Goal: Complete application form

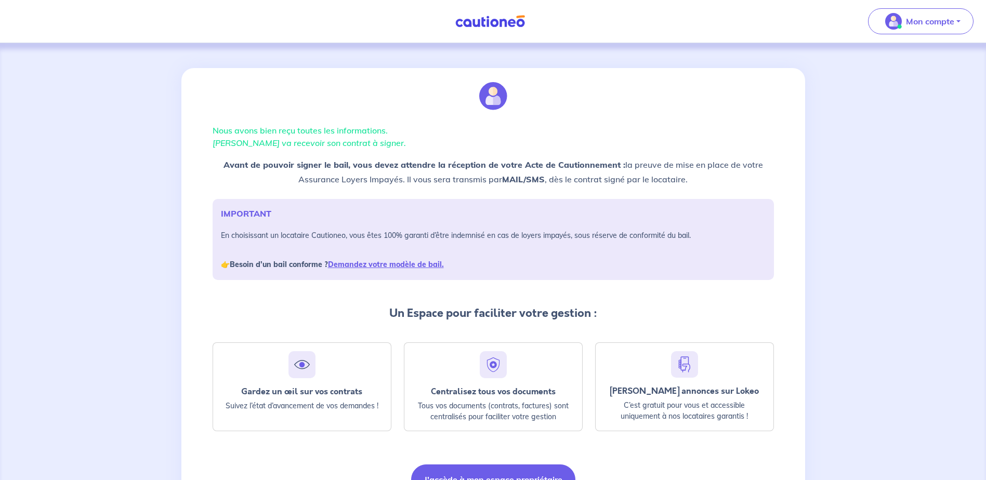
scroll to position [60, 0]
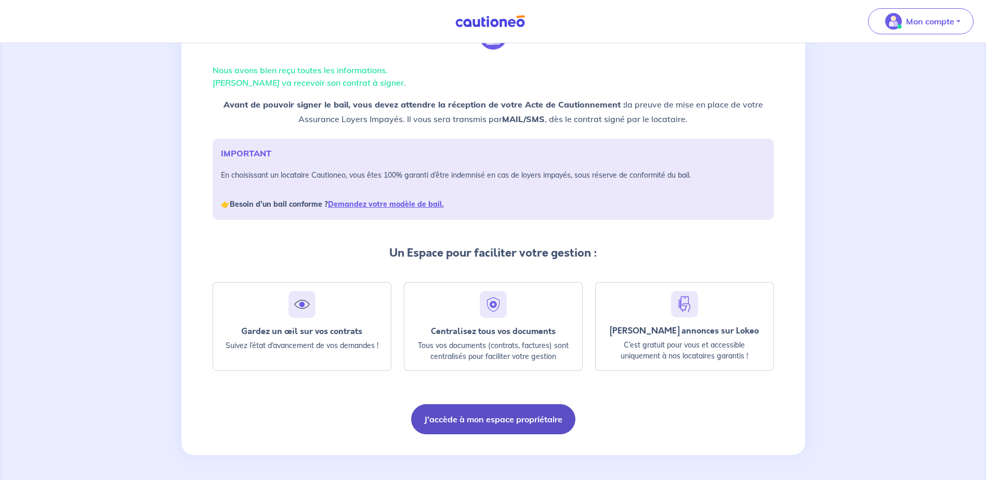
click at [513, 422] on button "J'accède à mon espace propriétaire" at bounding box center [493, 419] width 164 height 30
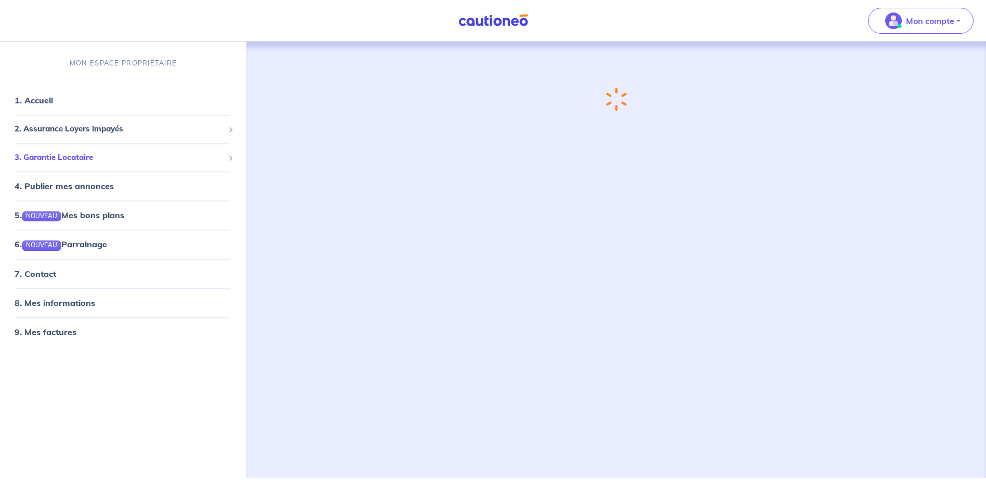
click at [25, 162] on span "3. Garantie Locataire" at bounding box center [119, 158] width 209 height 12
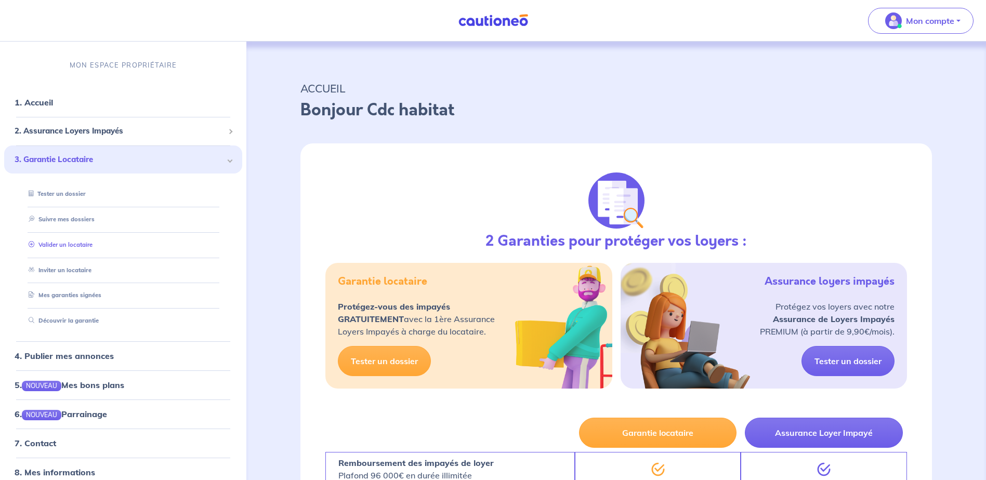
click at [83, 246] on link "Valider un locataire" at bounding box center [58, 244] width 68 height 7
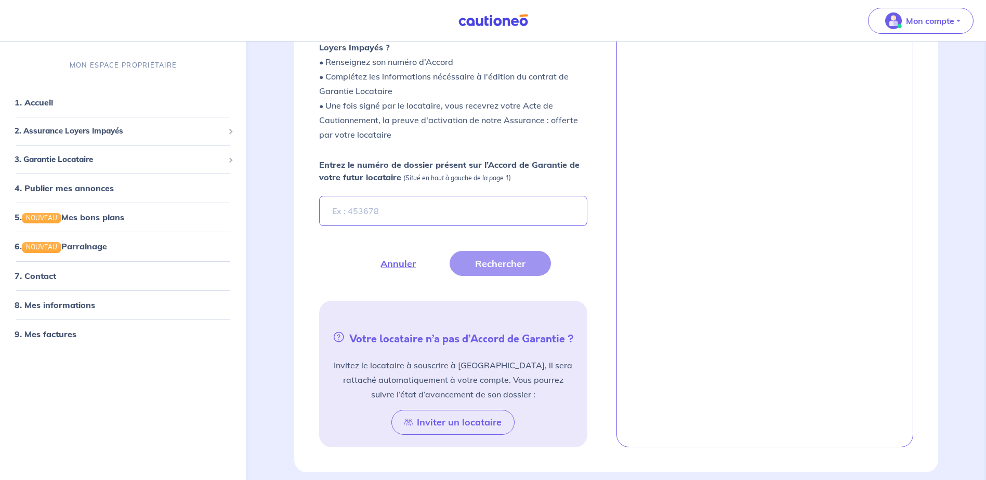
scroll to position [208, 0]
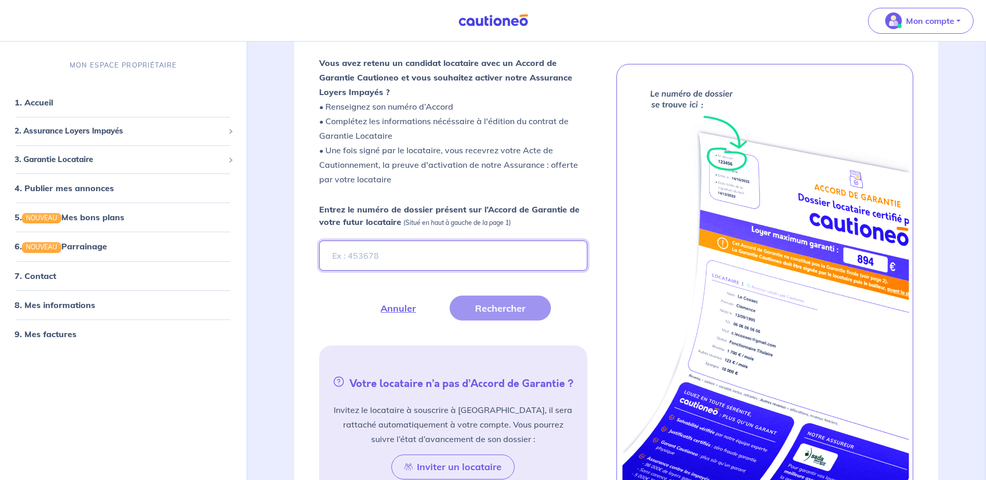
click at [338, 263] on input "Entrez le numéro de dossier présent sur l’Accord de Garantie de votre futur loc…" at bounding box center [453, 256] width 268 height 30
paste input "rB7Er2"
type input "rB7Er2"
click at [493, 301] on button "Rechercher" at bounding box center [499, 308] width 101 height 25
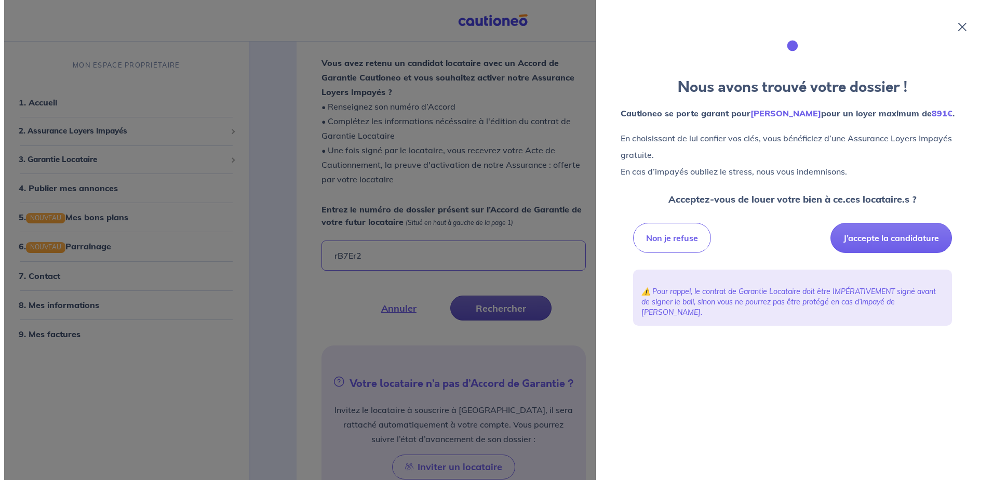
scroll to position [260, 0]
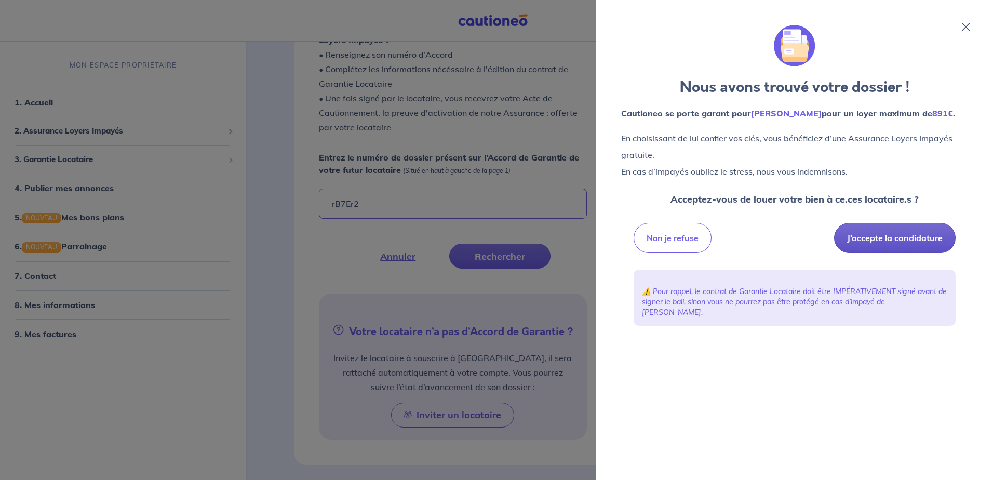
click at [932, 253] on button "J’accepte la candidature" at bounding box center [895, 238] width 122 height 30
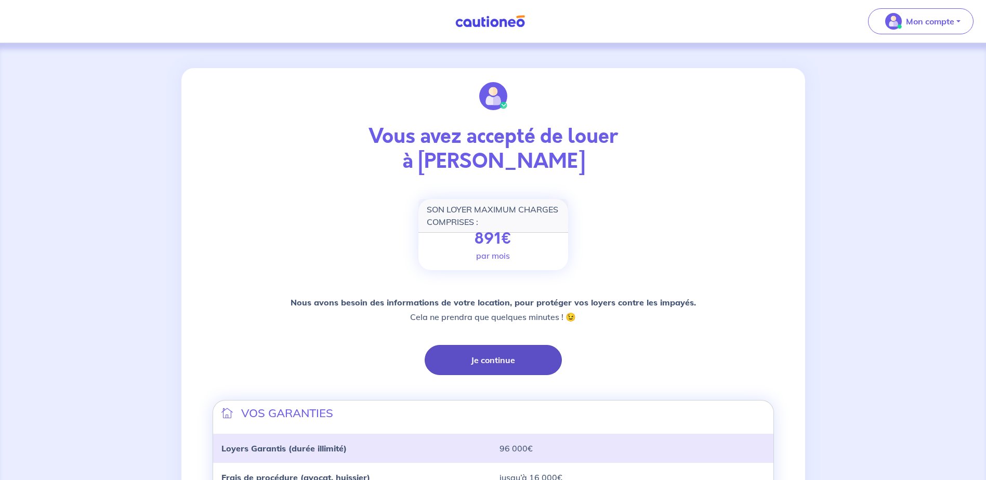
click at [507, 362] on button "Je continue" at bounding box center [493, 360] width 137 height 30
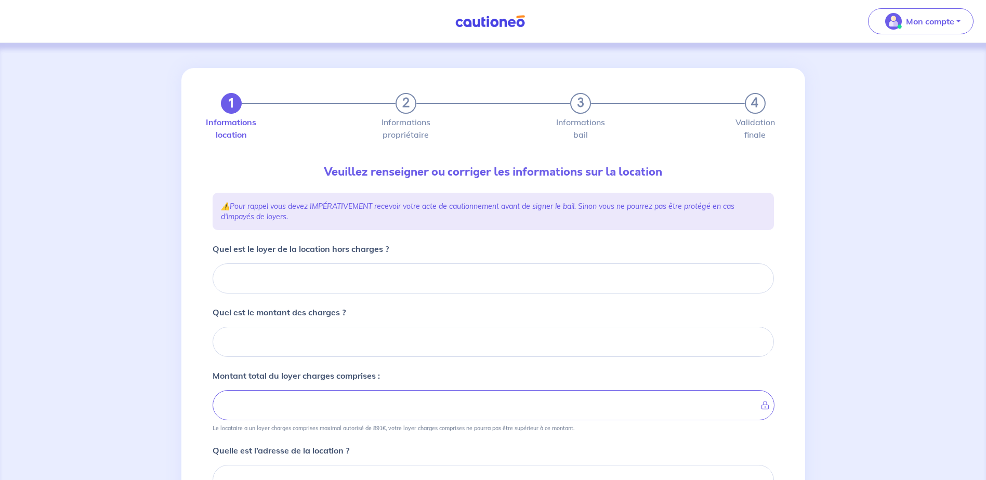
scroll to position [52, 0]
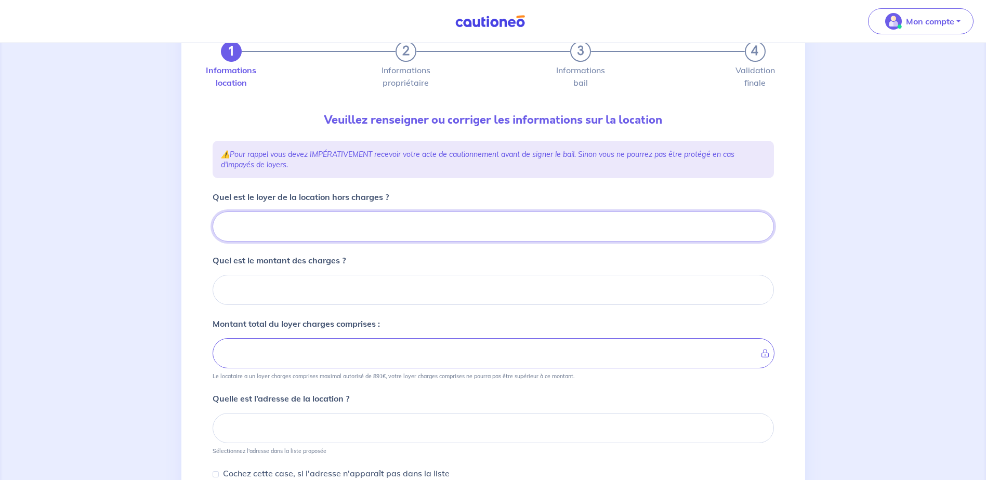
click at [308, 231] on input "Quel est le loyer de la location hors charges ?" at bounding box center [493, 226] width 561 height 30
type input "7"
type input "733"
click at [285, 314] on form "Quel est le loyer de la location hors charges ? 733 Quel est le montant des cha…" at bounding box center [493, 401] width 561 height 420
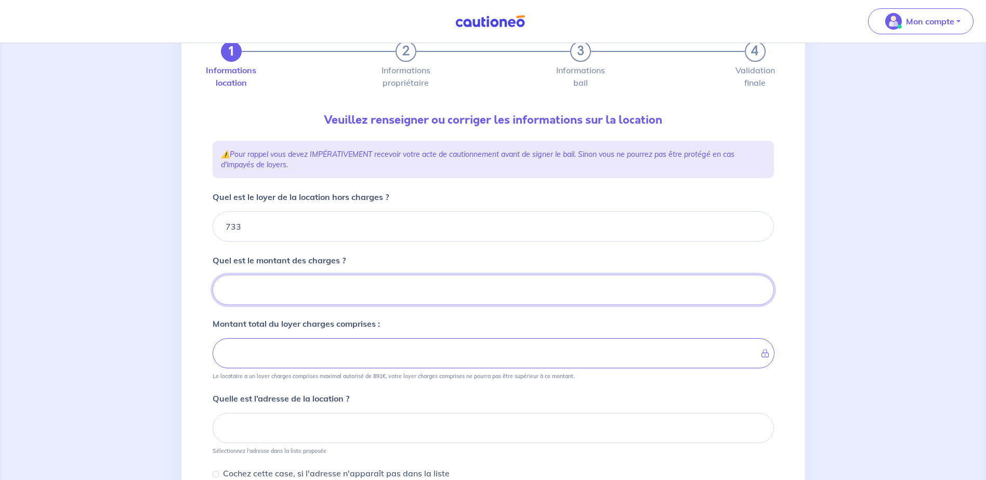
click at [278, 282] on input "Quel est le montant des charges ?" at bounding box center [493, 290] width 561 height 30
type input "79"
type input "812"
type input "7"
type input "740"
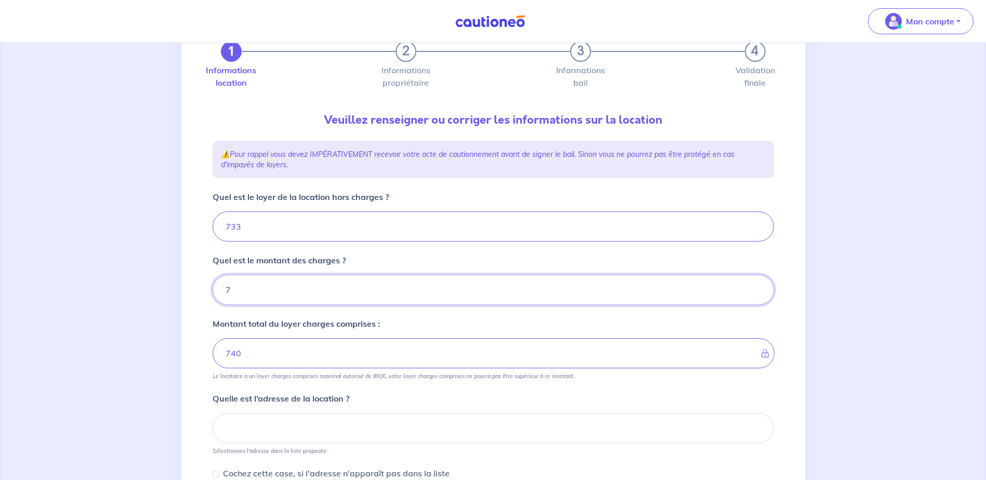
type input "73"
type input "806"
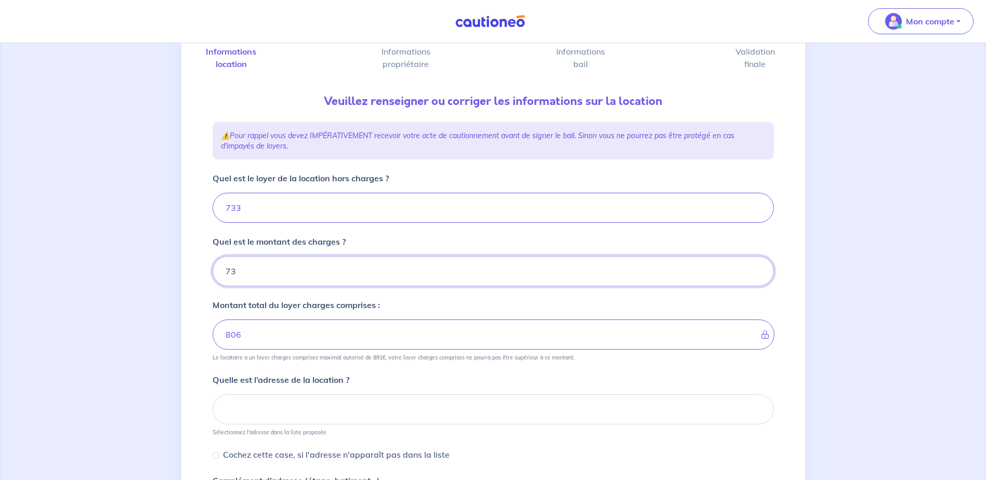
scroll to position [104, 0]
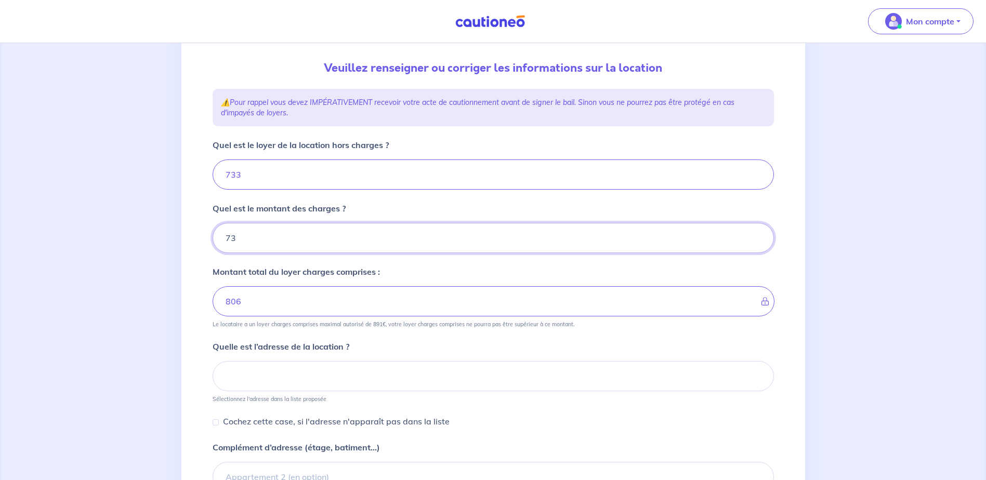
type input "73"
click at [255, 385] on input at bounding box center [493, 376] width 561 height 30
paste input "280 284 AVENUE MICHEL JOURDAN"
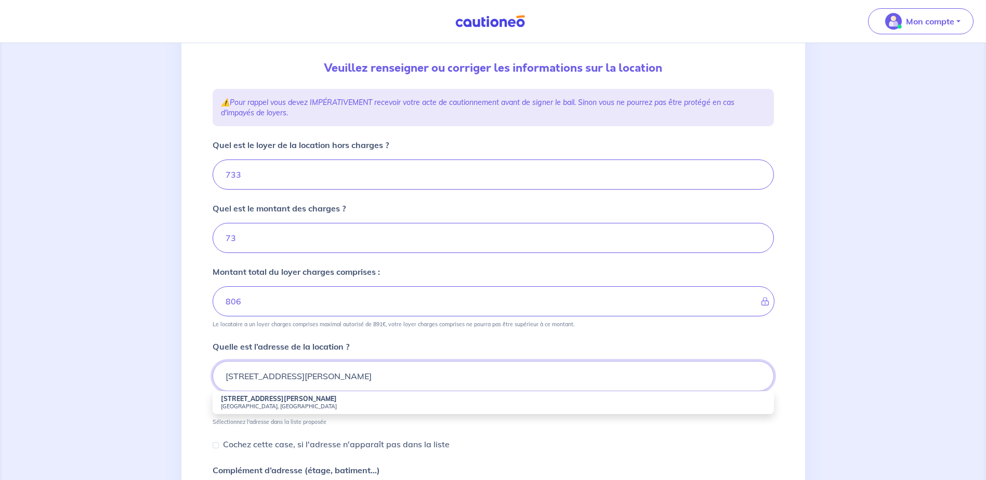
click at [254, 377] on input "280 284 AVENUE MICHEL JOURDAN" at bounding box center [493, 376] width 561 height 30
click at [281, 398] on strong "280-284 Avenue Michel Jourdan" at bounding box center [279, 399] width 116 height 8
type input "280-284 Avenue Michel Jourdan, Cannes, France"
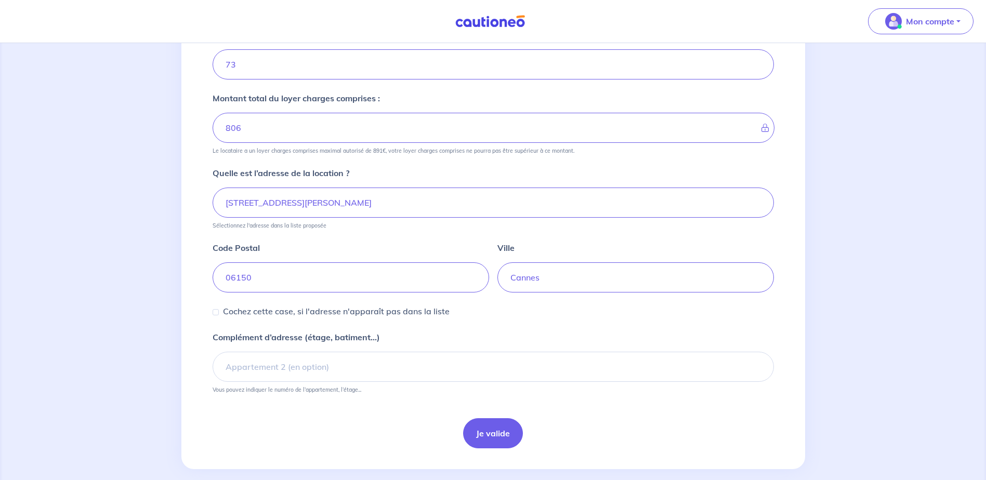
scroll to position [291, 0]
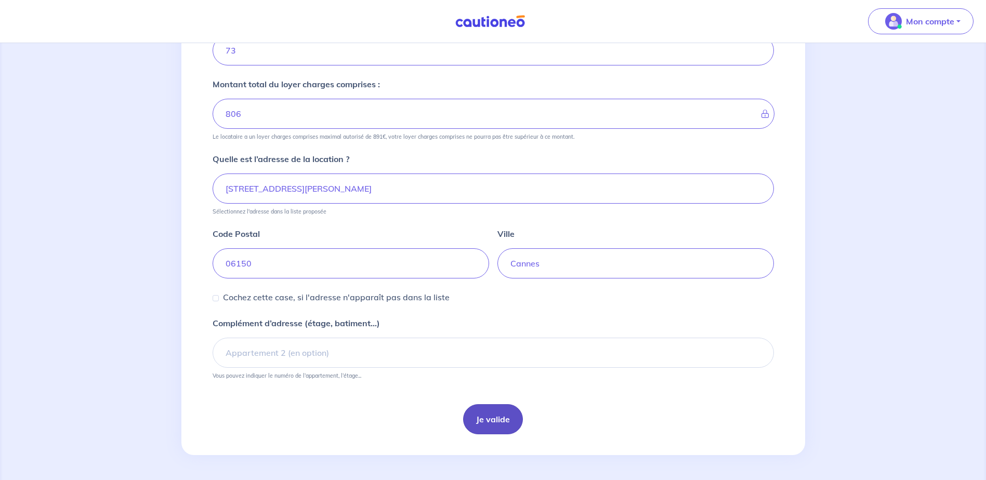
click at [497, 411] on button "Je valide" at bounding box center [493, 419] width 60 height 30
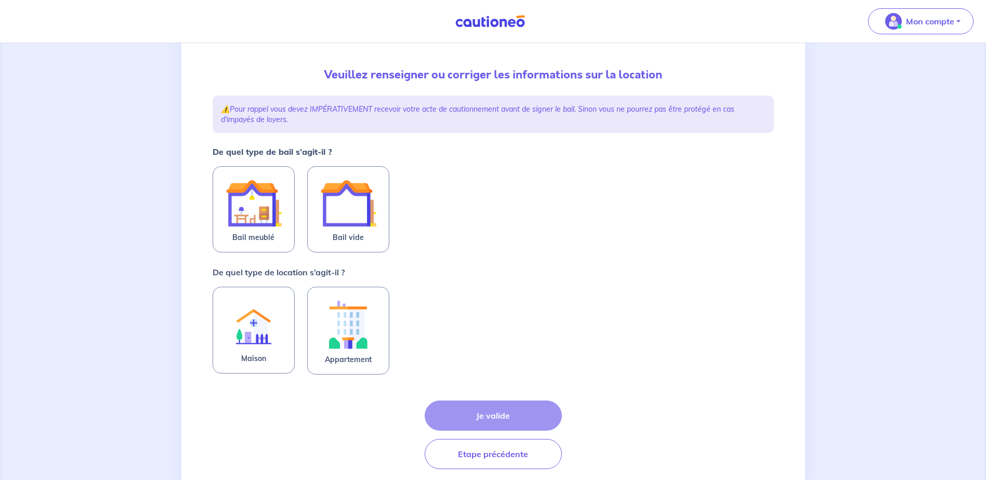
scroll to position [104, 0]
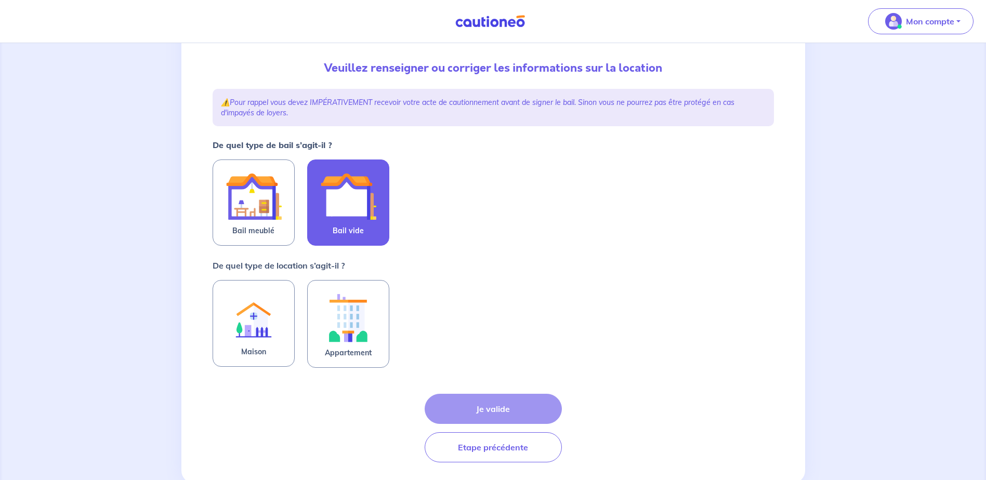
click at [326, 216] on img at bounding box center [348, 196] width 56 height 56
click at [0, 0] on input "Bail vide" at bounding box center [0, 0] width 0 height 0
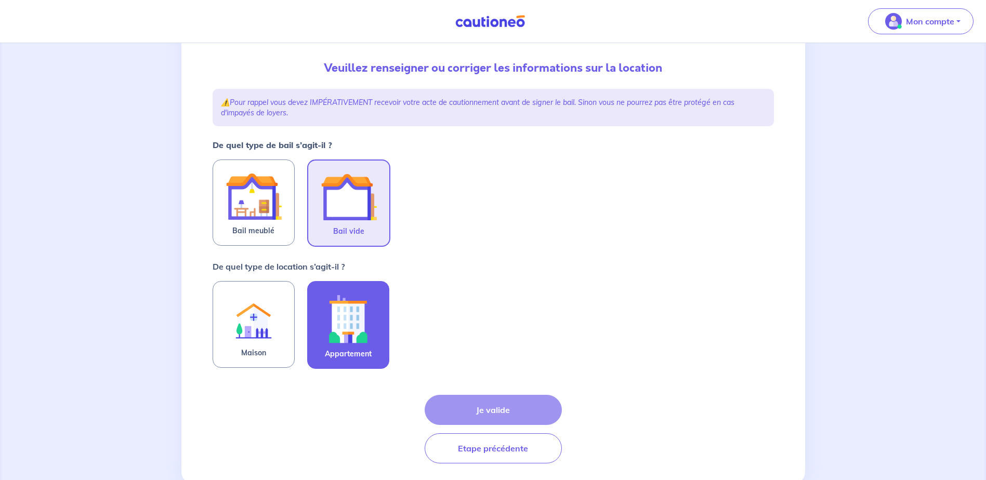
click at [361, 335] on img at bounding box center [348, 319] width 56 height 58
click at [0, 0] on input "Appartement" at bounding box center [0, 0] width 0 height 0
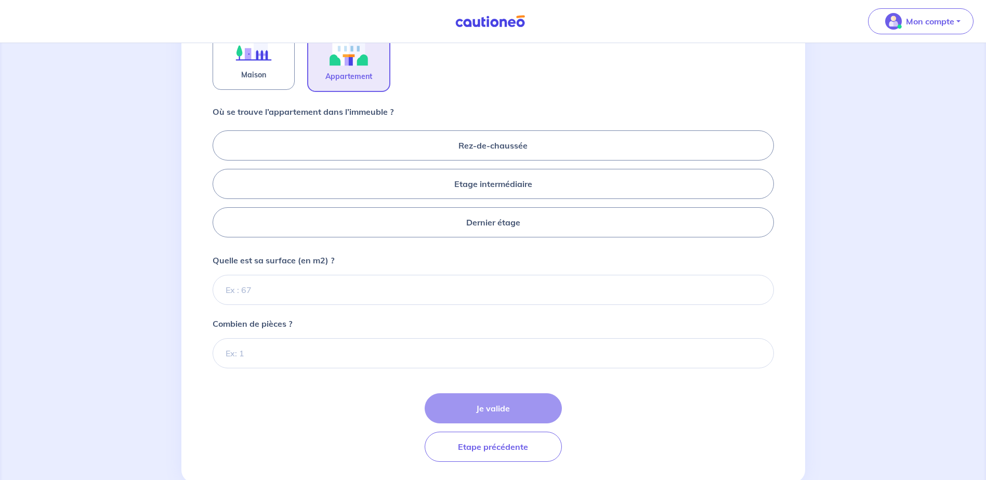
scroll to position [409, 0]
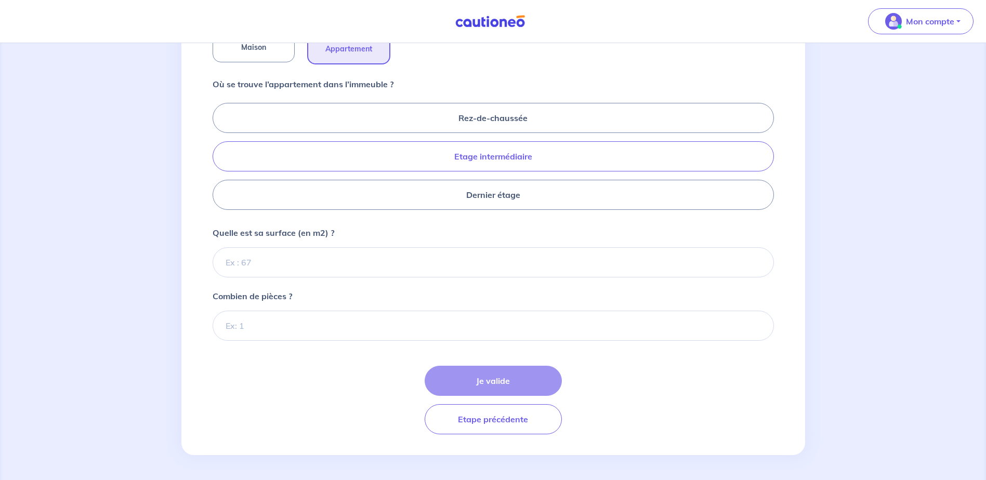
click at [426, 156] on label "Etage intermédiaire" at bounding box center [493, 156] width 561 height 30
click at [219, 156] on input "Etage intermédiaire" at bounding box center [216, 156] width 7 height 7
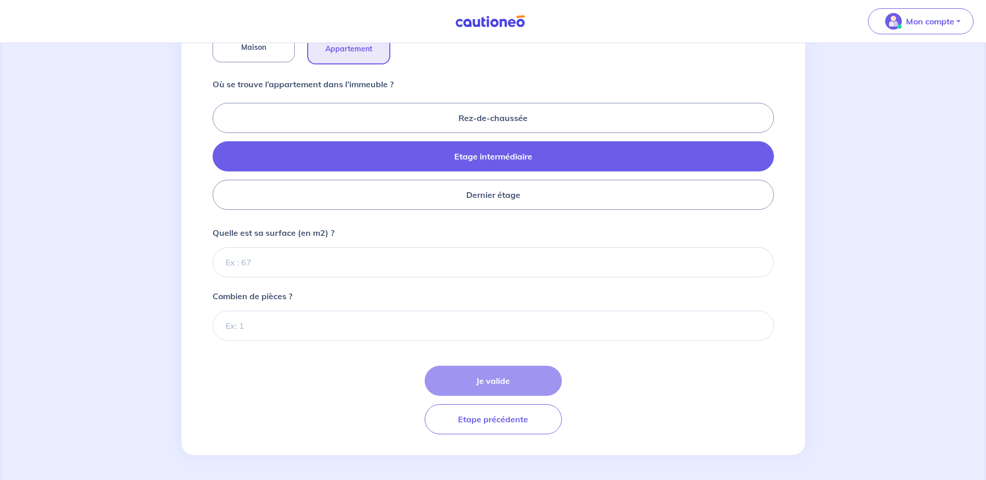
radio input "true"
click at [243, 263] on input "Quelle est sa surface (en m2) ?" at bounding box center [493, 262] width 561 height 30
type input "44"
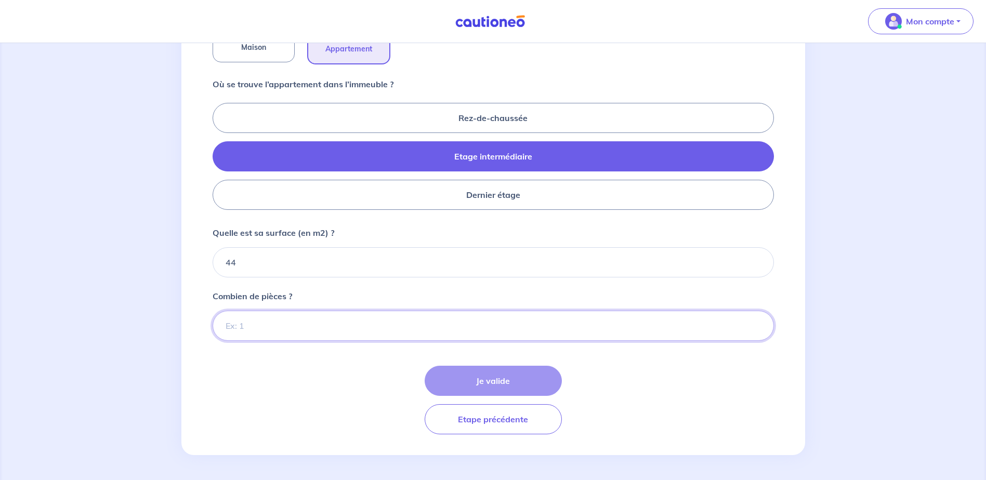
click at [237, 325] on input "Combien de pièces ?" at bounding box center [493, 326] width 561 height 30
type input "2"
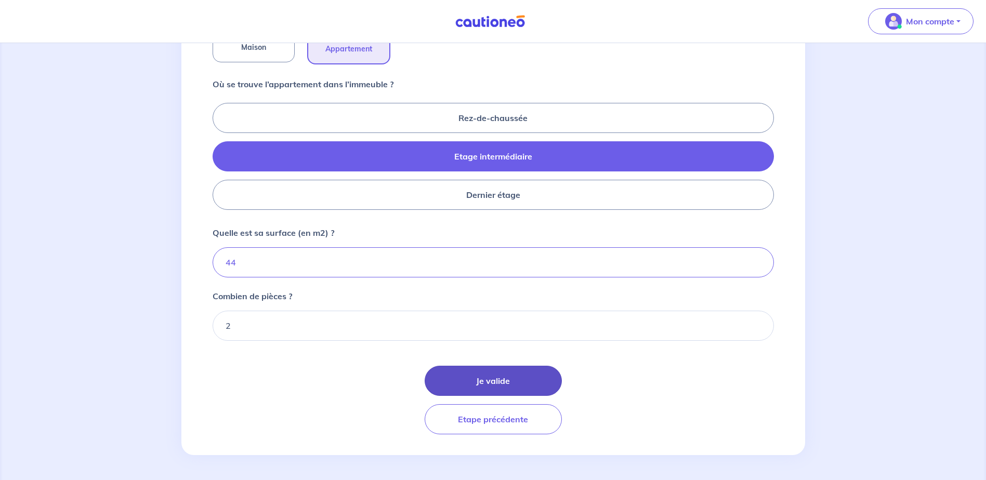
drag, startPoint x: 508, startPoint y: 363, endPoint x: 505, endPoint y: 378, distance: 15.9
click at [509, 364] on form "De quel type de bail s’agit-il ? Bail meublé Bail vide De quel type de location…" at bounding box center [493, 133] width 561 height 601
click at [505, 378] on button "Je valide" at bounding box center [493, 381] width 137 height 30
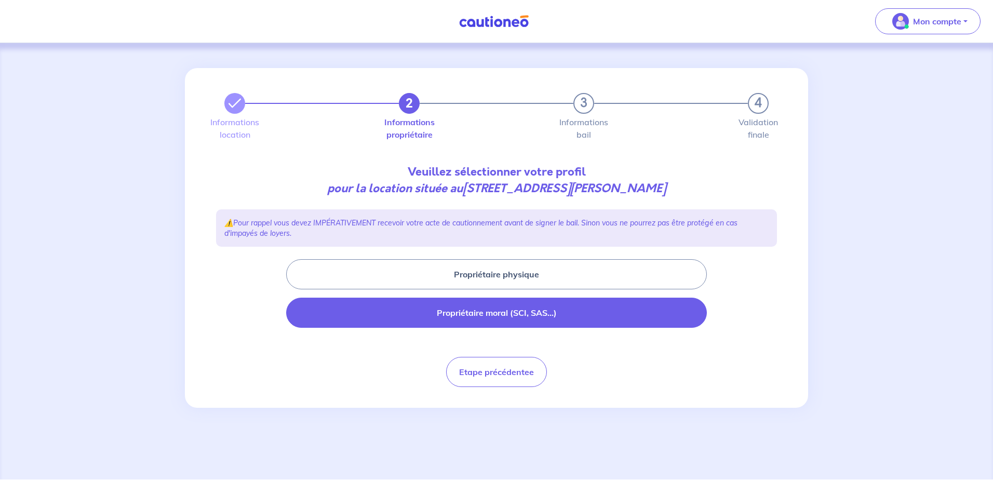
click at [488, 303] on button "Propriétaire moral (SCI, SAS...)" at bounding box center [496, 313] width 421 height 30
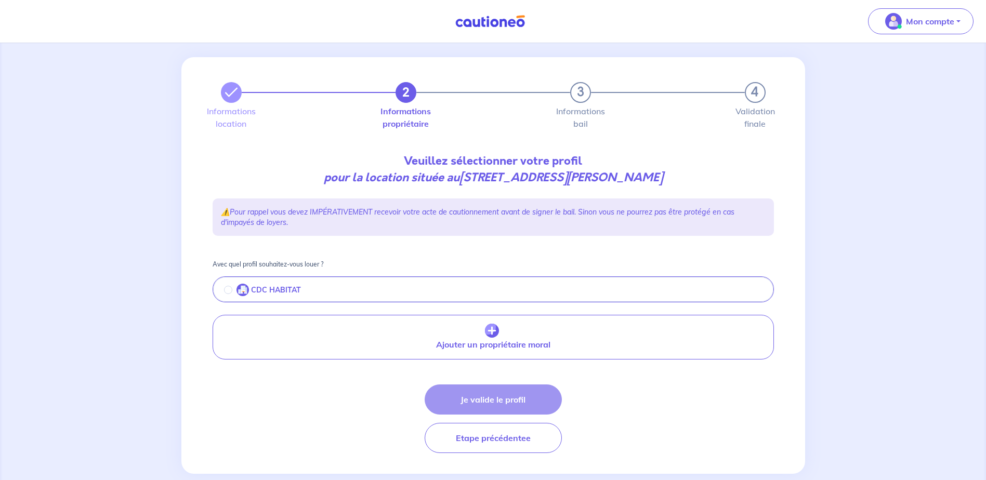
scroll to position [30, 0]
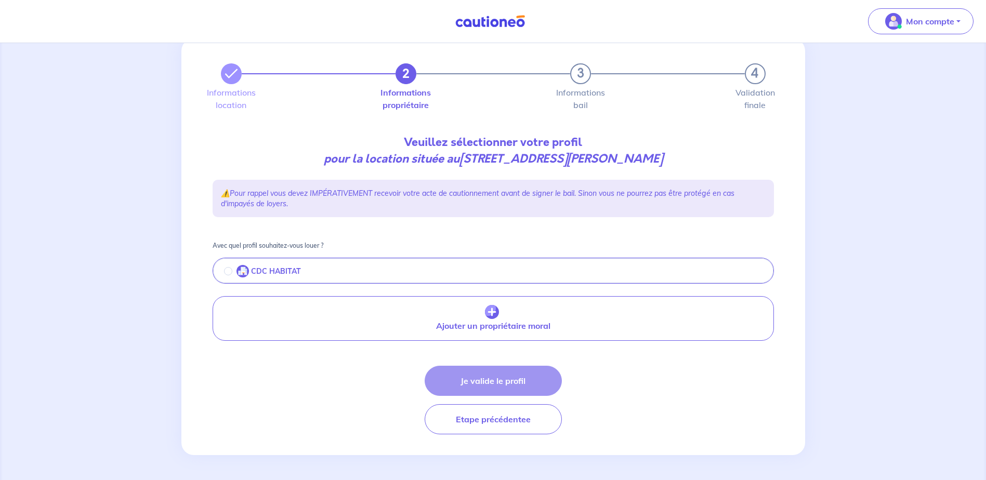
click at [235, 273] on div "CDC HABITAT" at bounding box center [262, 271] width 77 height 12
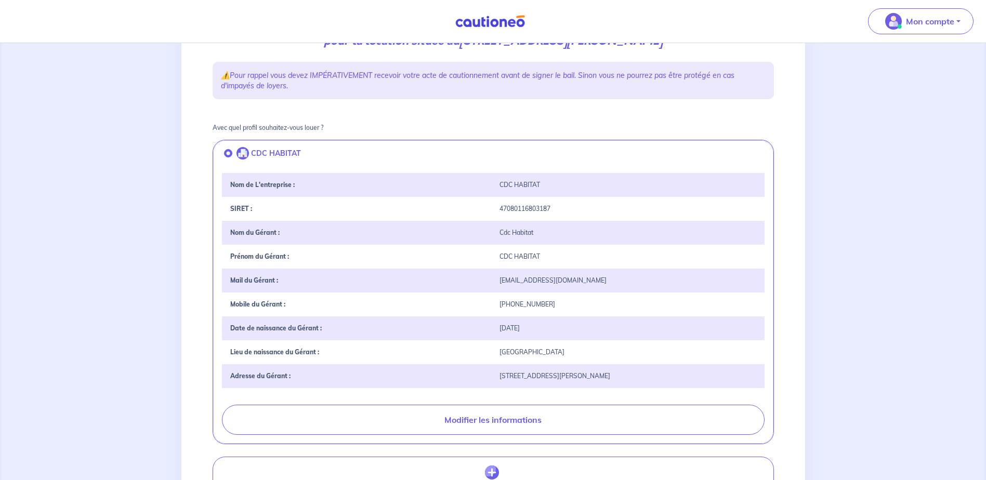
scroll to position [308, 0]
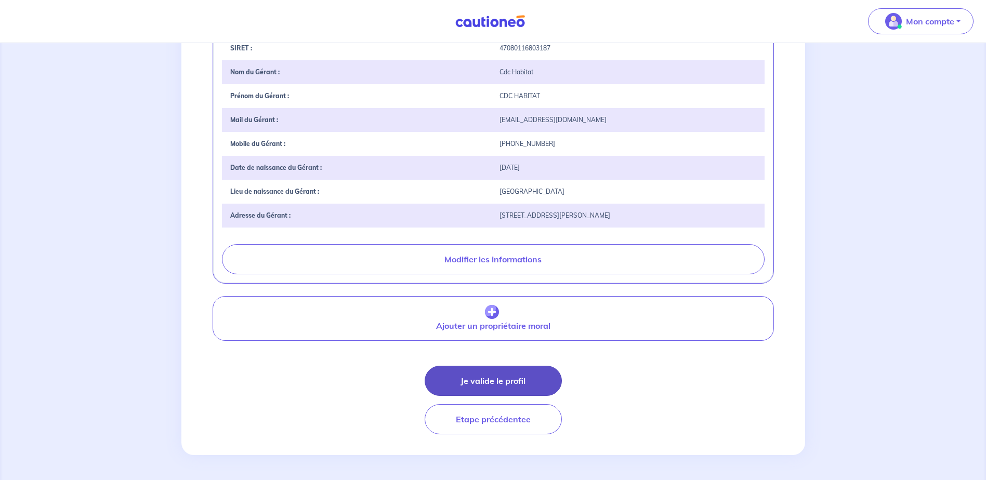
click at [476, 376] on button "Je valide le profil" at bounding box center [493, 381] width 137 height 30
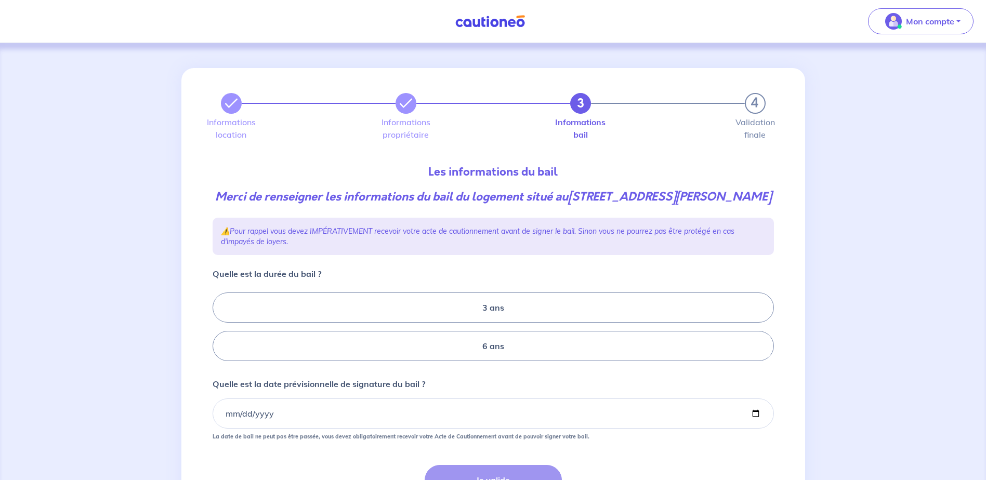
scroll to position [104, 0]
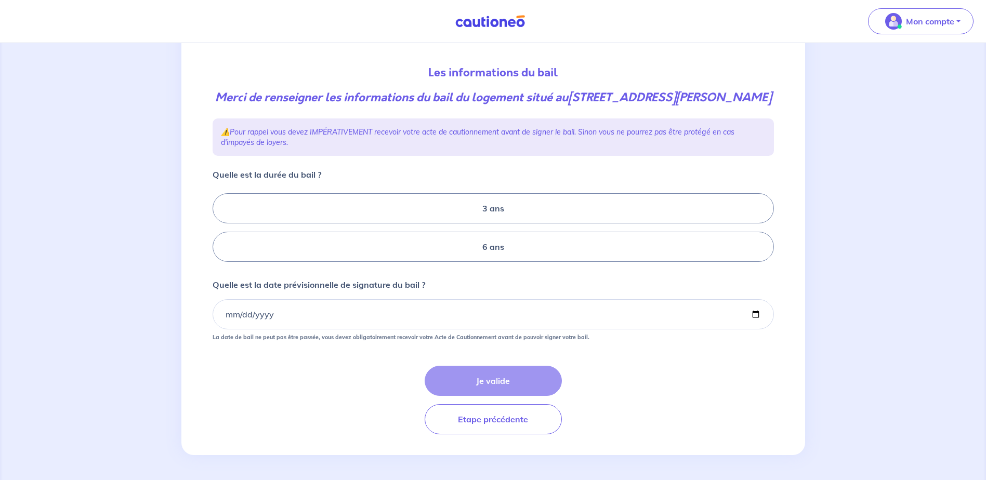
click at [515, 279] on form "Quelle est la durée du bail ? 3 ans 6 ans Quelle est la date prévisionnelle de …" at bounding box center [493, 301] width 561 height 266
click at [510, 262] on label "6 ans" at bounding box center [493, 247] width 561 height 30
click at [219, 231] on input "6 ans" at bounding box center [216, 227] width 7 height 7
radio input "true"
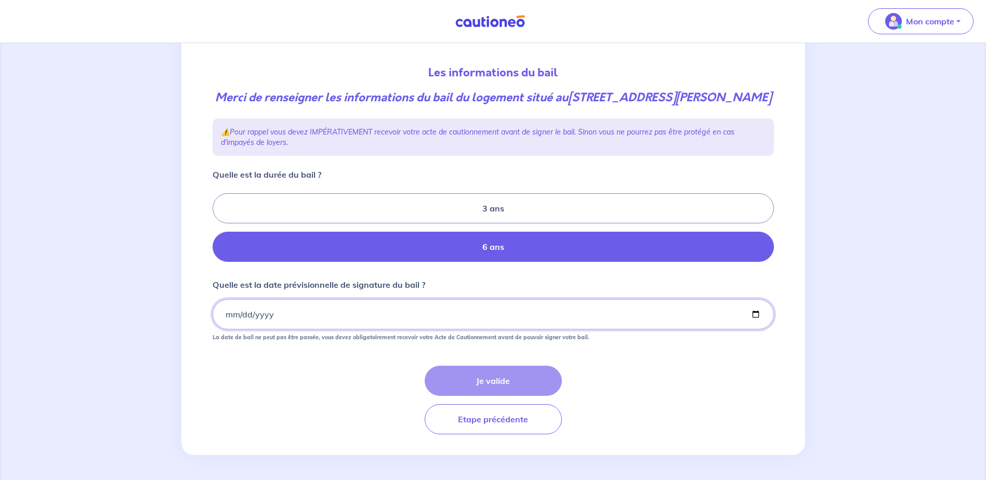
click at [285, 327] on input "Quelle est la date prévisionnelle de signature du bail ?" at bounding box center [493, 314] width 561 height 30
click at [218, 324] on input "Quelle est la date prévisionnelle de signature du bail ?" at bounding box center [493, 314] width 561 height 30
click at [229, 323] on input "Quelle est la date prévisionnelle de signature du bail ?" at bounding box center [493, 314] width 561 height 30
click at [230, 325] on input "Quelle est la date prévisionnelle de signature du bail ?" at bounding box center [493, 314] width 561 height 30
click at [227, 326] on input "Quelle est la date prévisionnelle de signature du bail ?" at bounding box center [493, 314] width 561 height 30
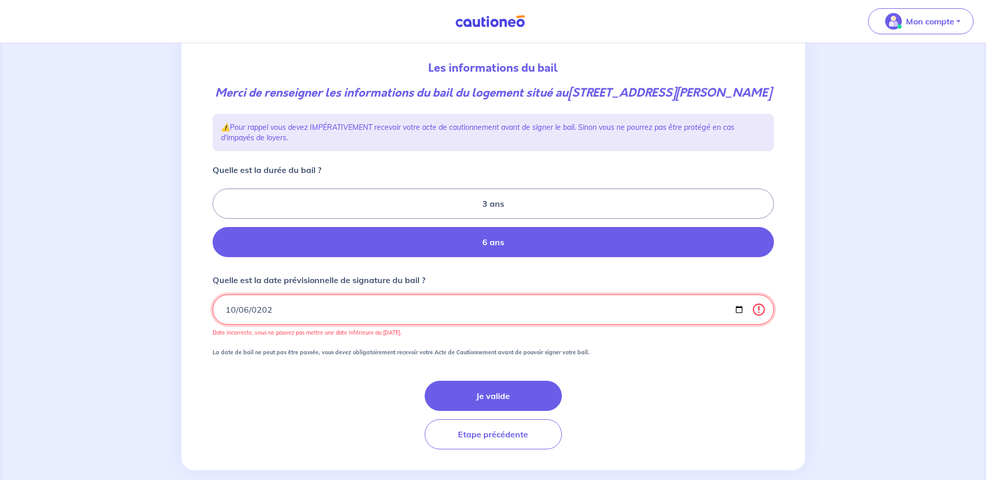
type input "2025-10-06"
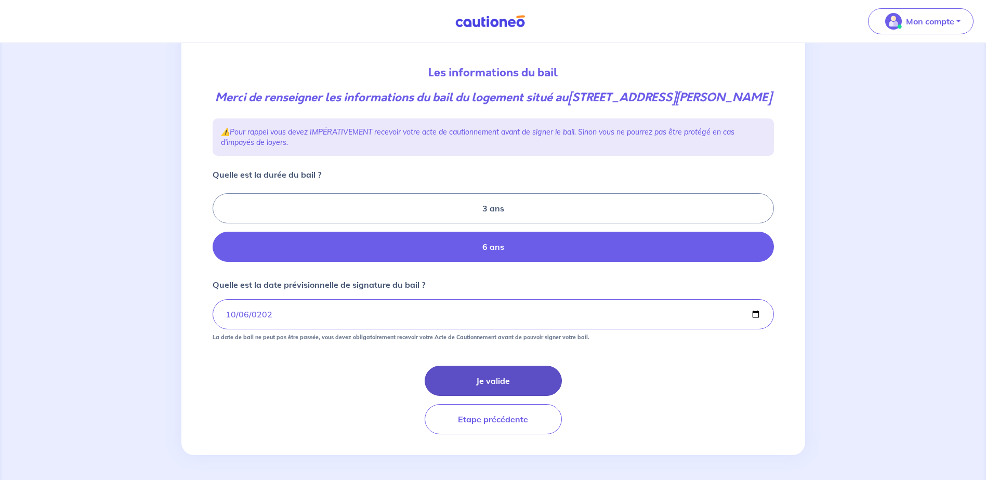
click at [506, 389] on button "Je valide" at bounding box center [493, 381] width 137 height 30
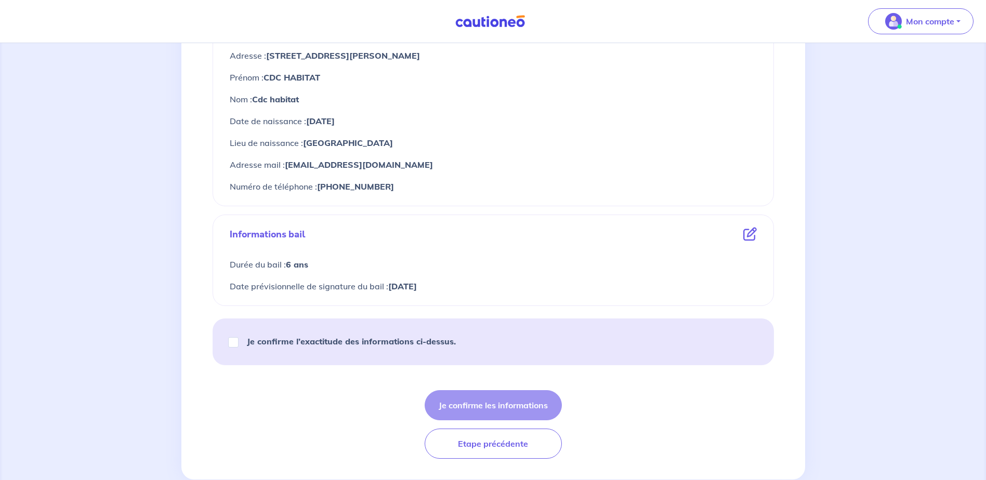
scroll to position [479, 0]
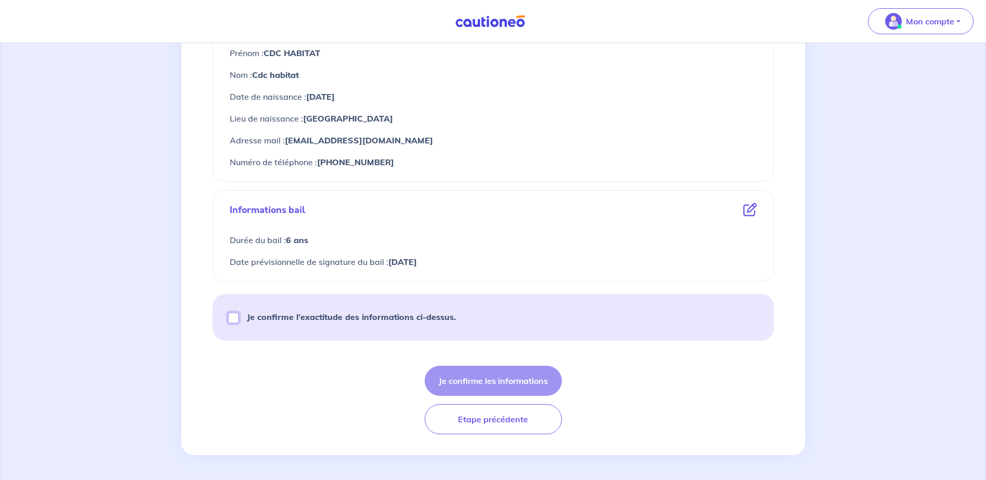
click at [235, 320] on input "Je confirme l’exactitude des informations ci-dessus." at bounding box center [233, 318] width 10 height 10
checkbox input "true"
click at [488, 379] on button "Je confirme les informations" at bounding box center [493, 381] width 137 height 30
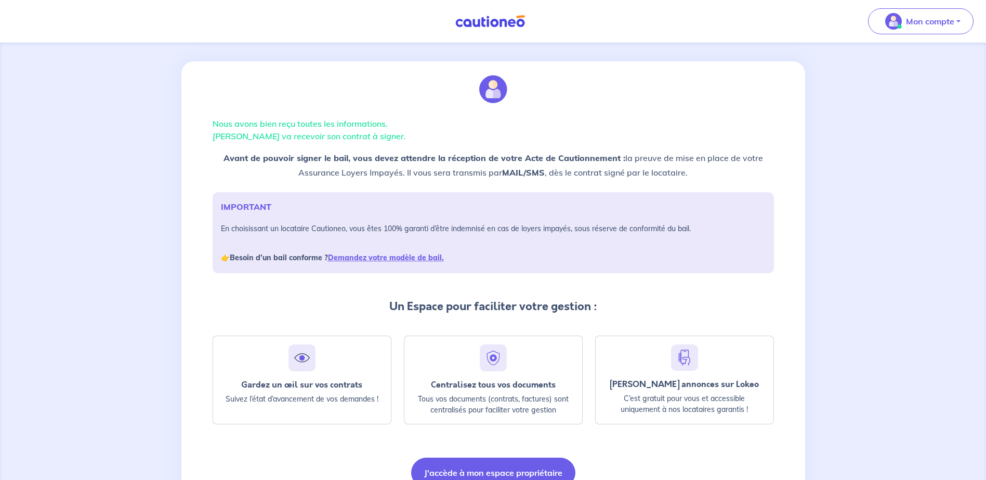
scroll to position [60, 0]
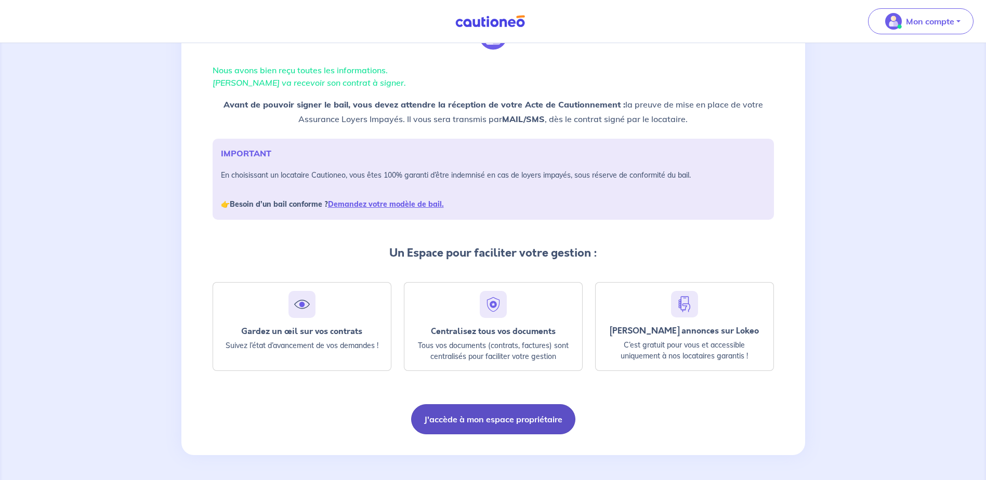
click at [479, 433] on button "J'accède à mon espace propriétaire" at bounding box center [493, 419] width 164 height 30
